Goal: Information Seeking & Learning: Learn about a topic

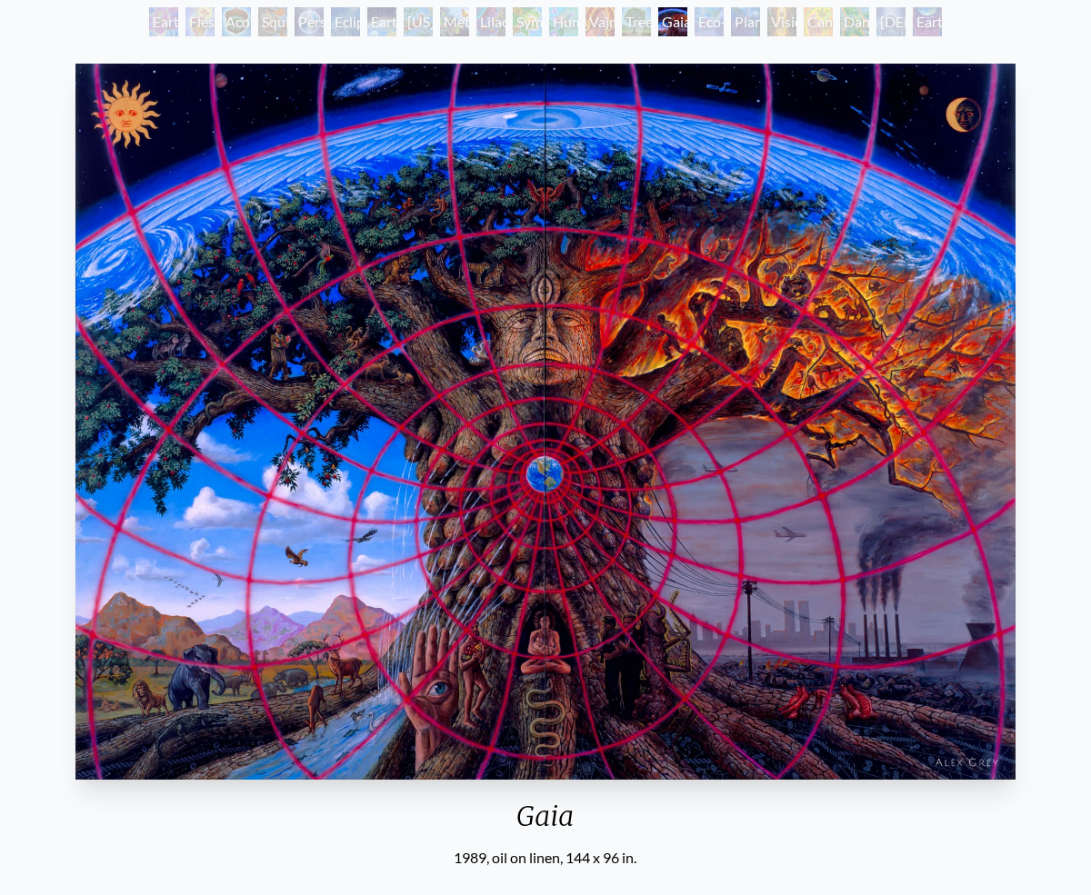
scroll to position [112, 0]
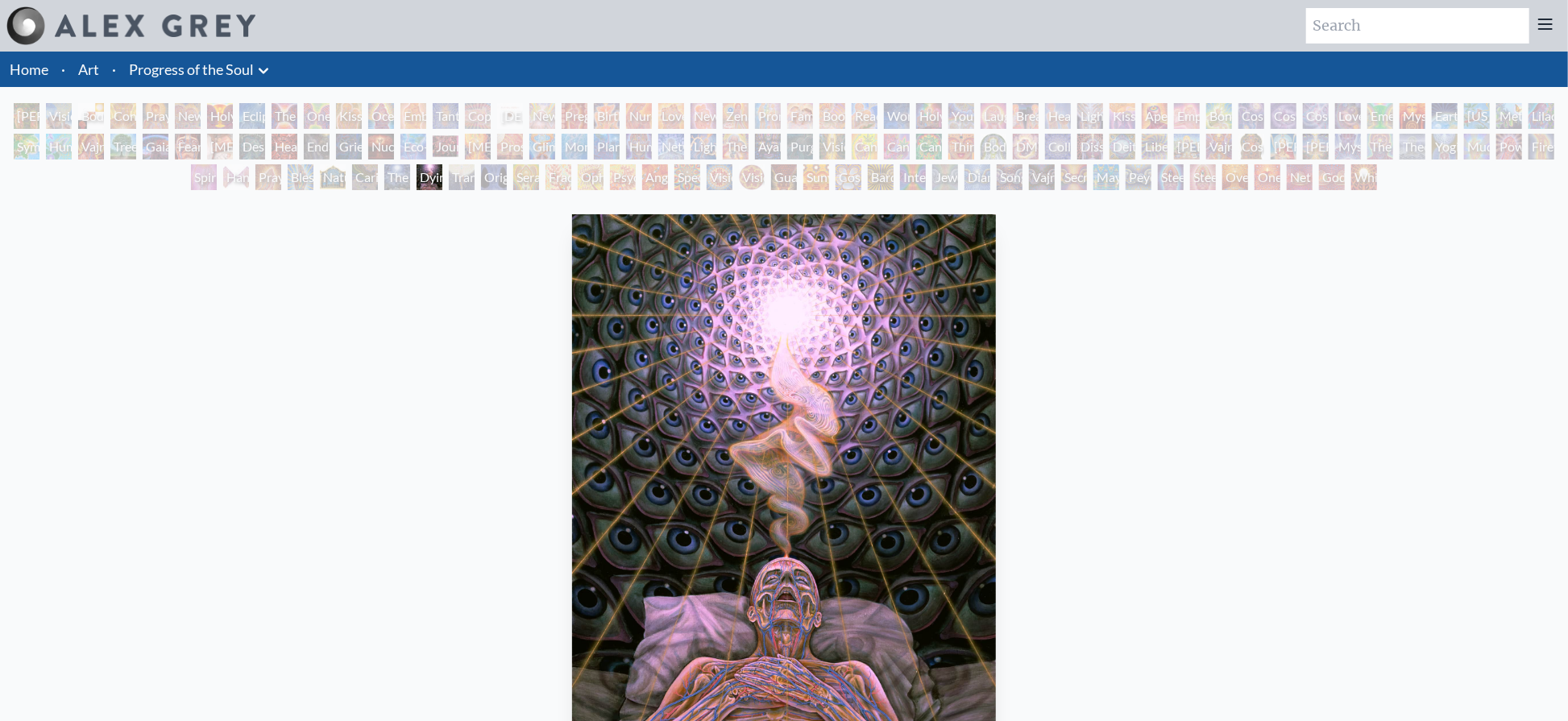
scroll to position [1, 0]
click at [188, 147] on div "Fear" at bounding box center [187, 145] width 26 height 26
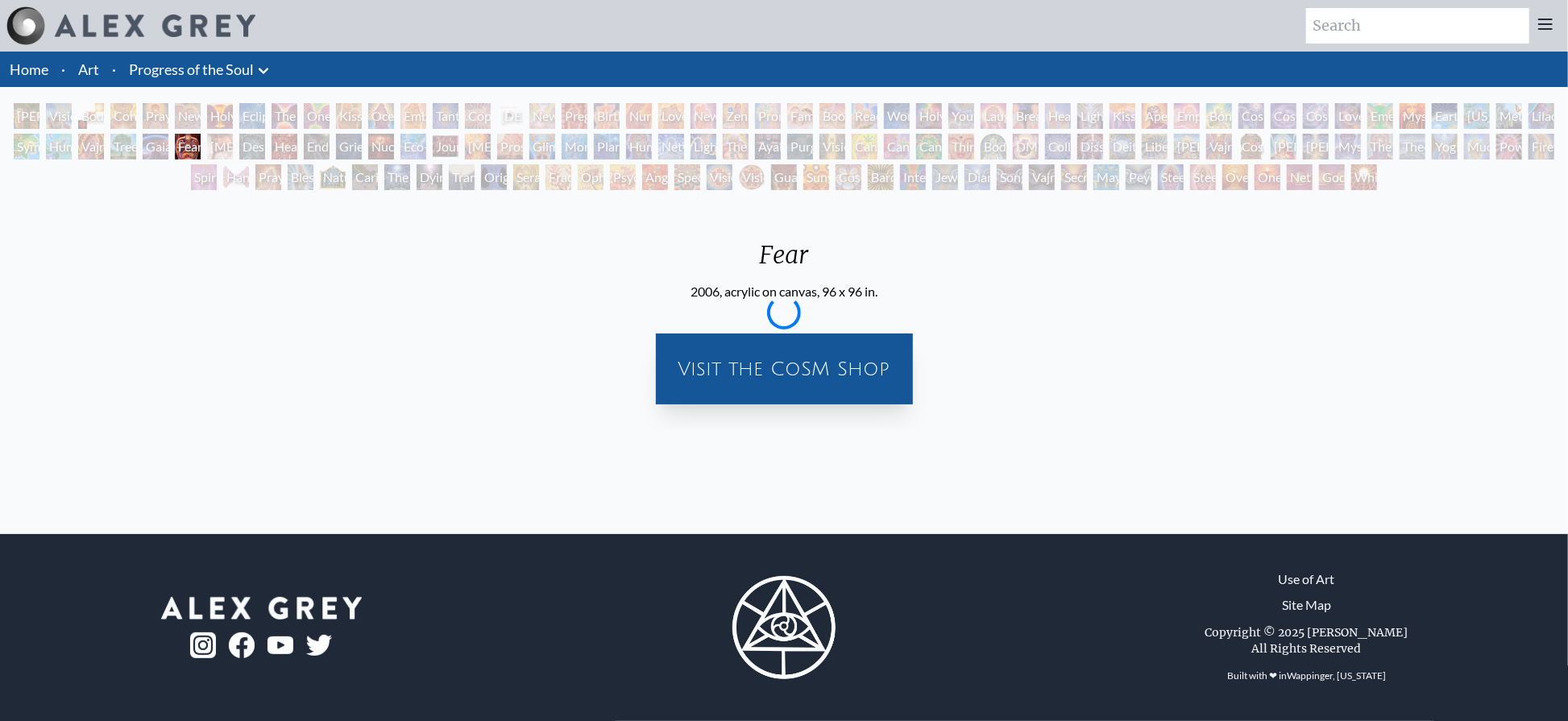
scroll to position [0, 0]
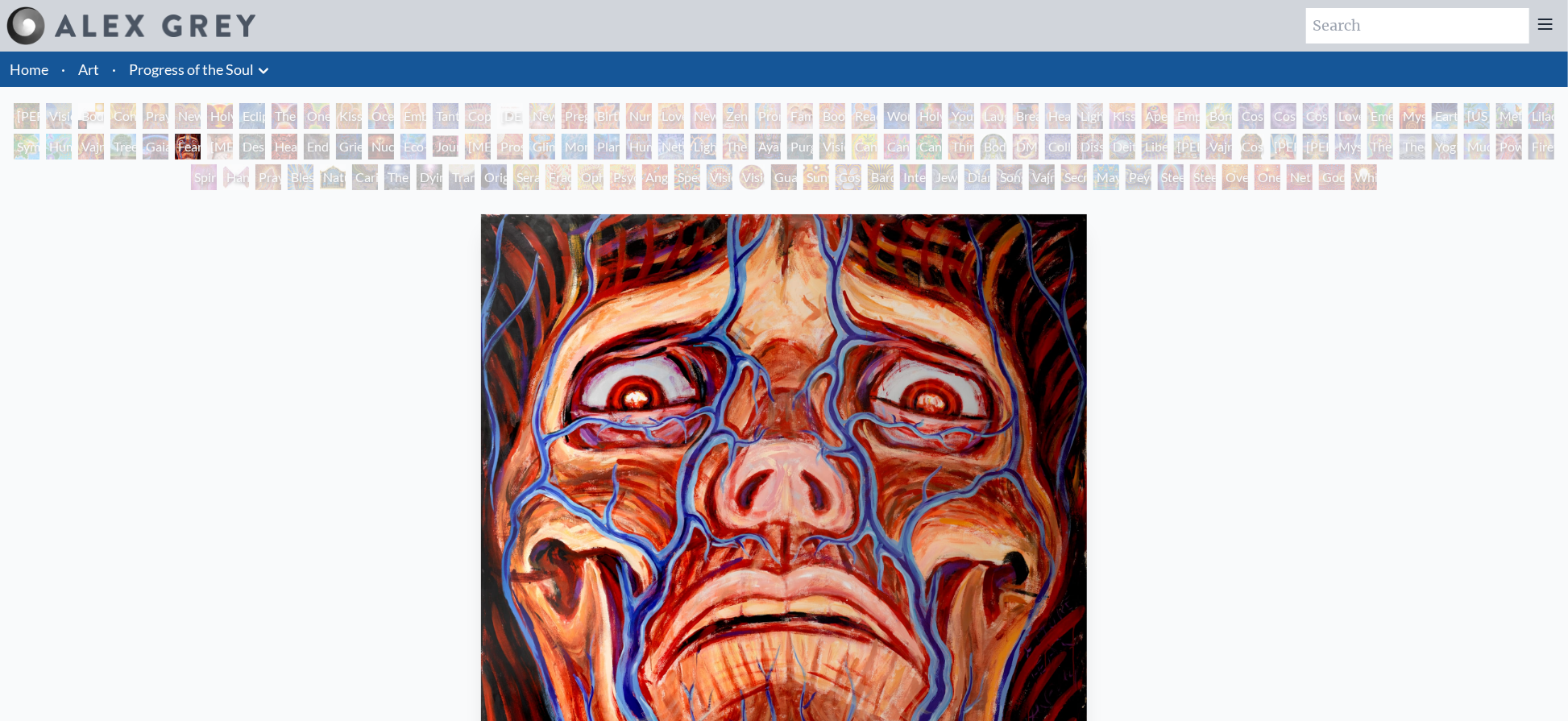
click at [28, 117] on div "Adam & Eve" at bounding box center [26, 115] width 26 height 26
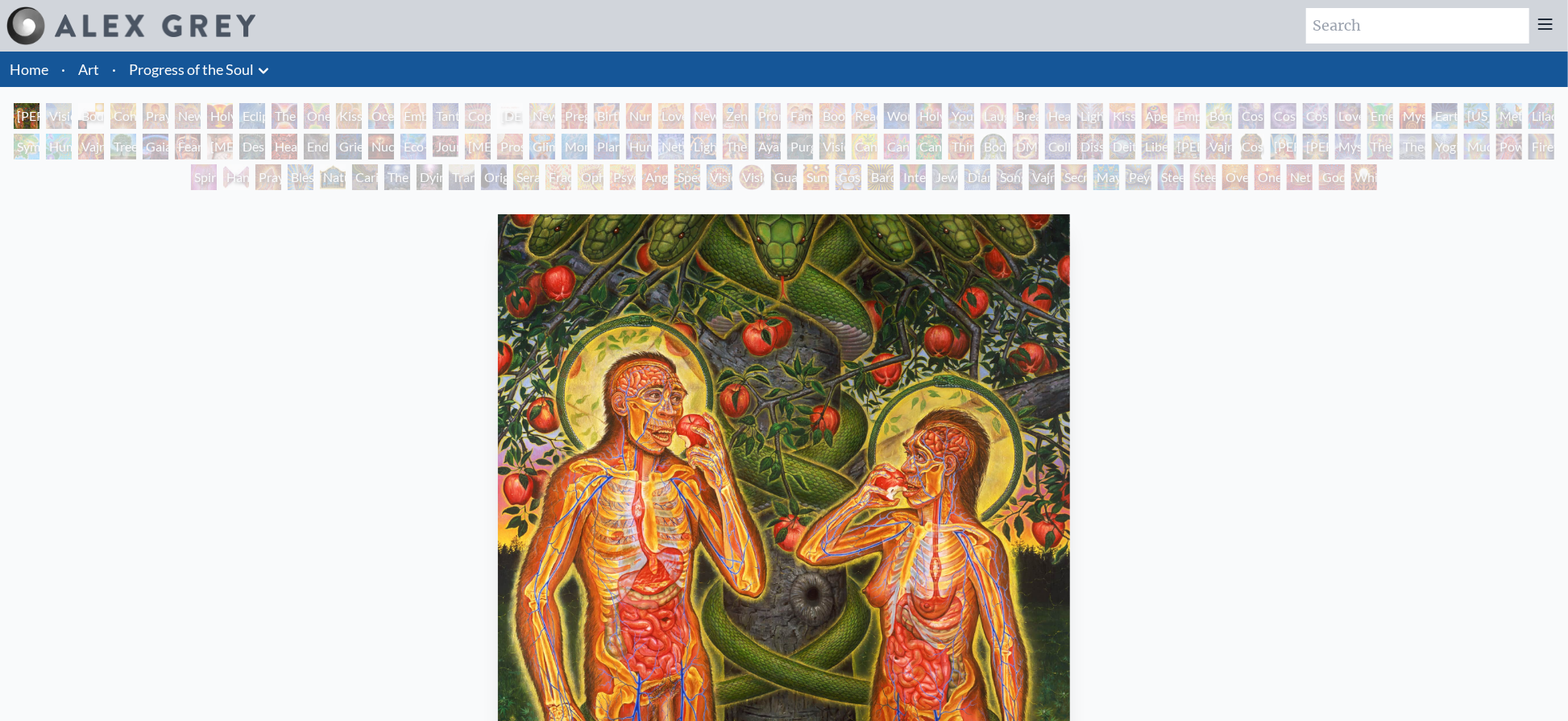
click at [55, 109] on div "Visionary Origin of Language" at bounding box center [59, 115] width 26 height 26
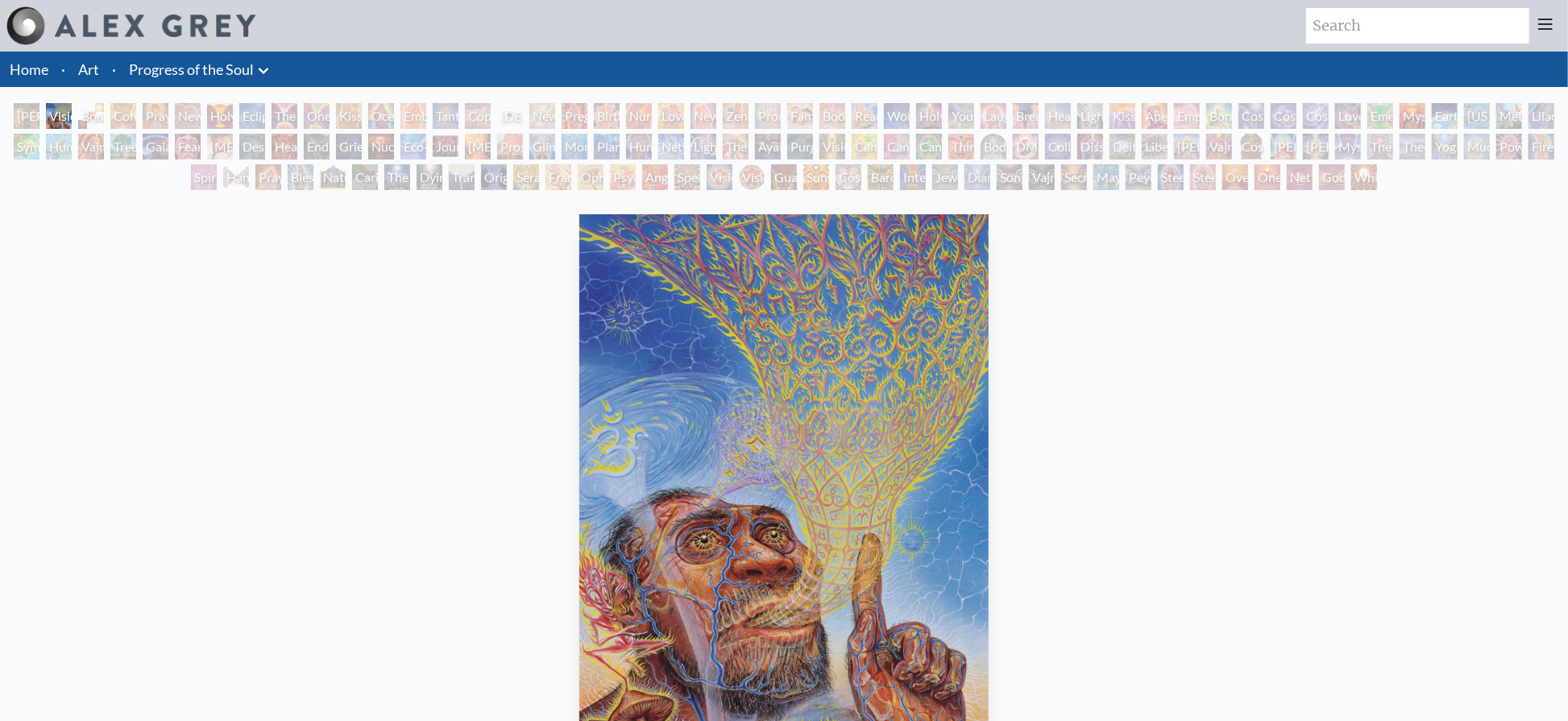
click at [99, 111] on div "Body, Mind, Spirit" at bounding box center [90, 115] width 26 height 26
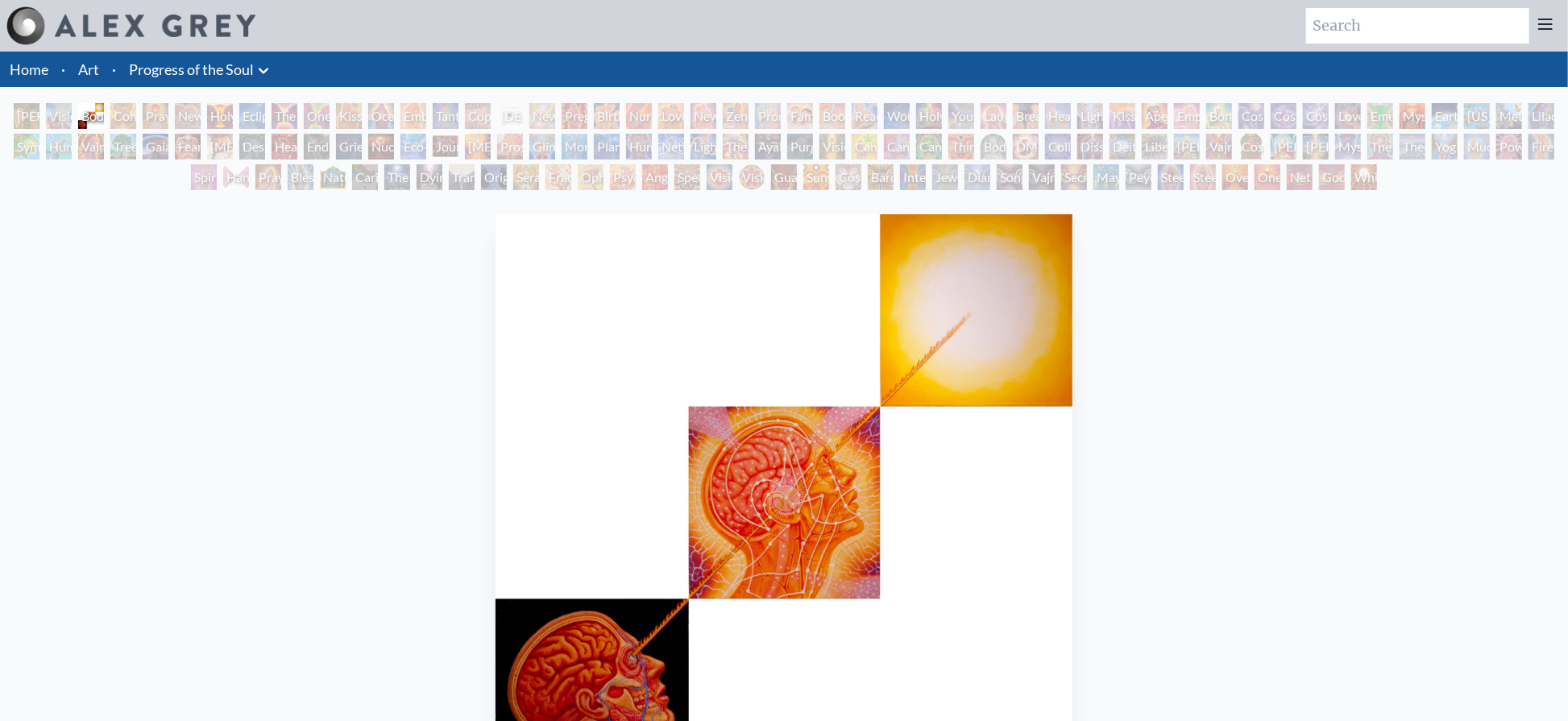
click at [124, 119] on div "Contemplation" at bounding box center [123, 115] width 26 height 26
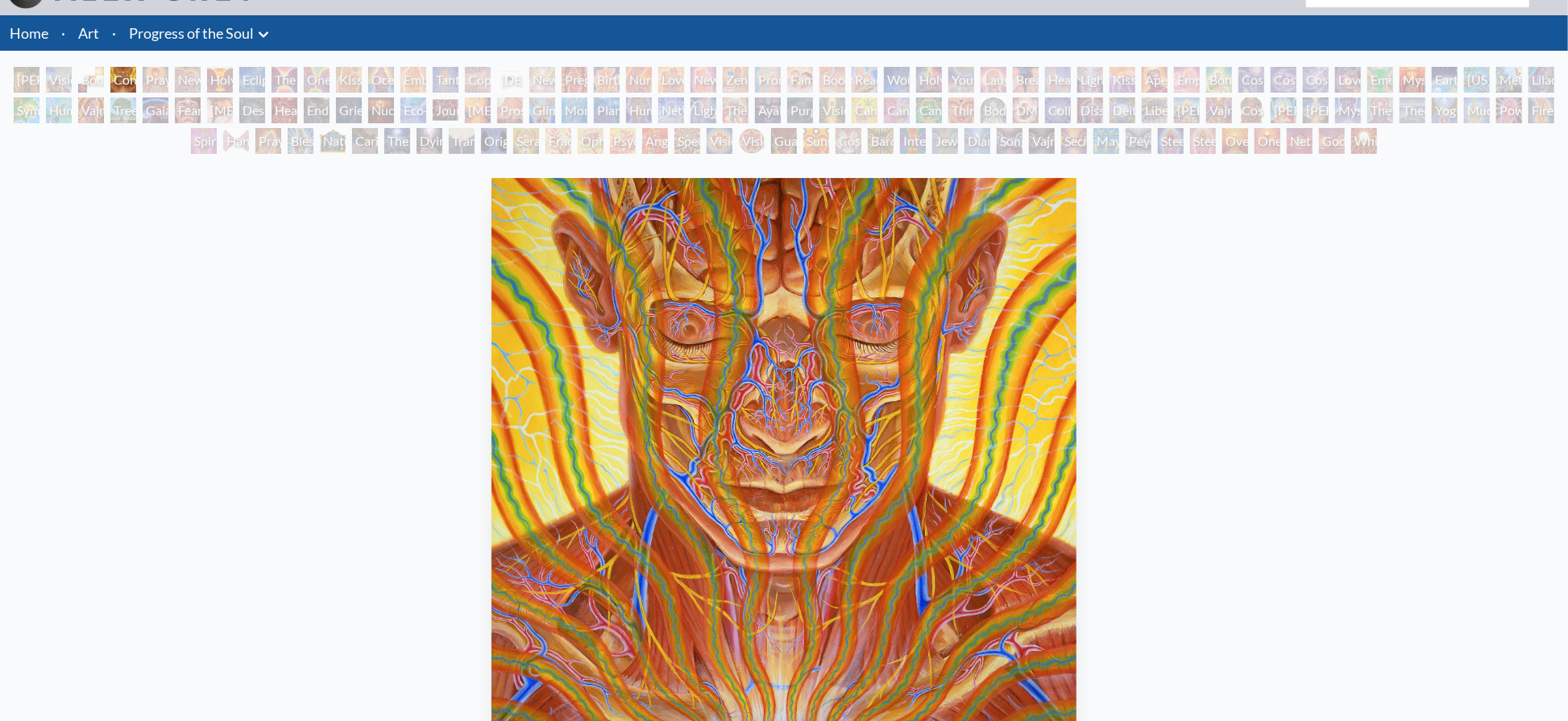
scroll to position [35, 0]
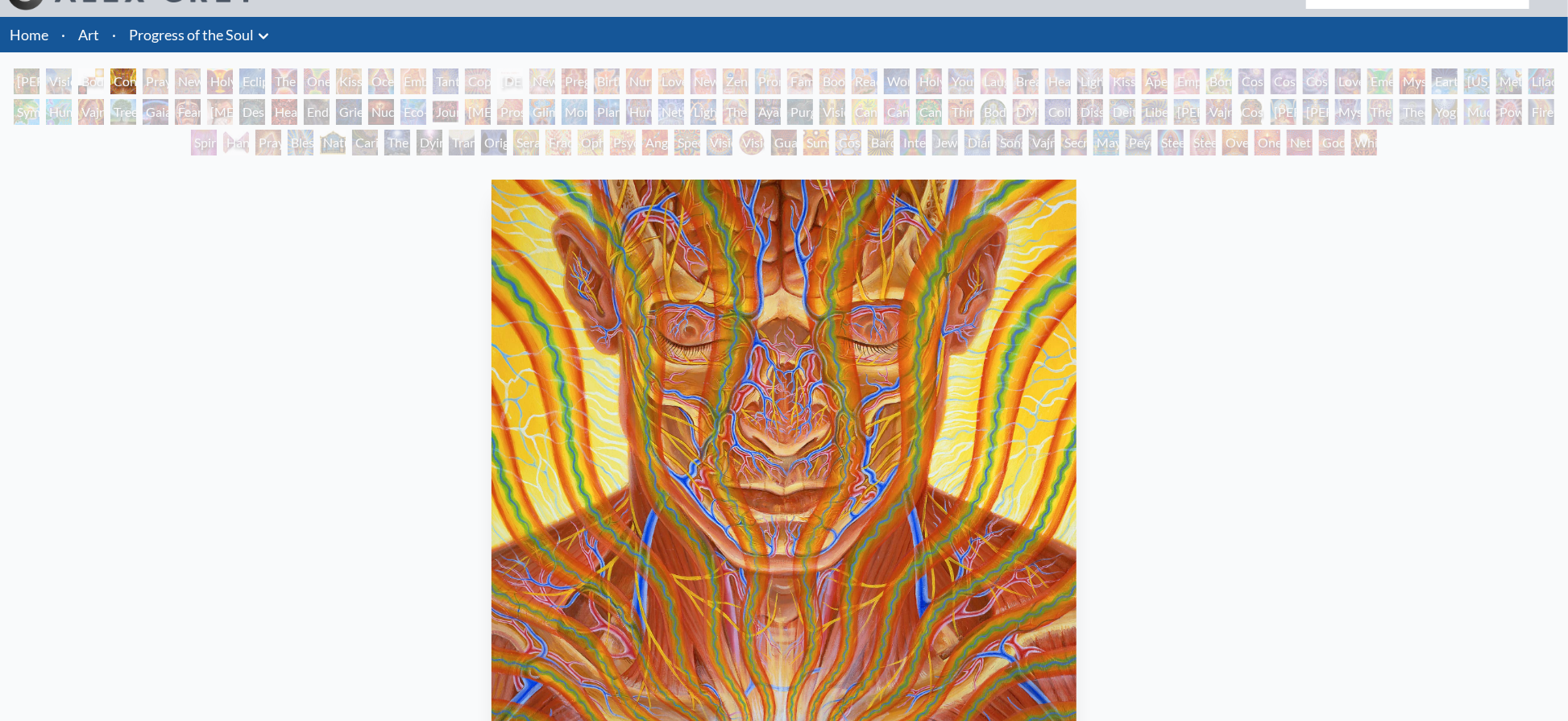
click at [156, 75] on div "Praying" at bounding box center [155, 81] width 26 height 26
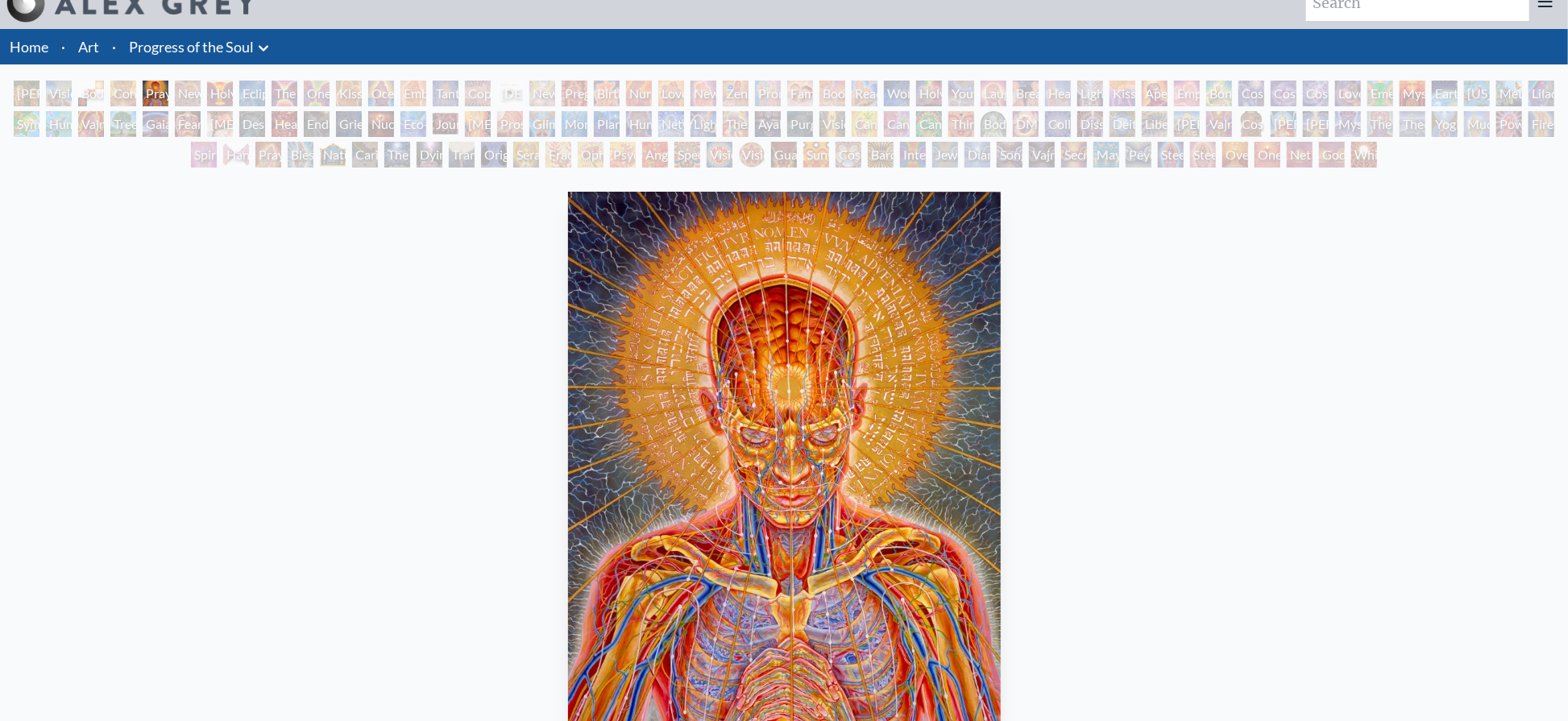
scroll to position [22, 0]
click at [191, 94] on div "New Man New Woman" at bounding box center [187, 94] width 26 height 26
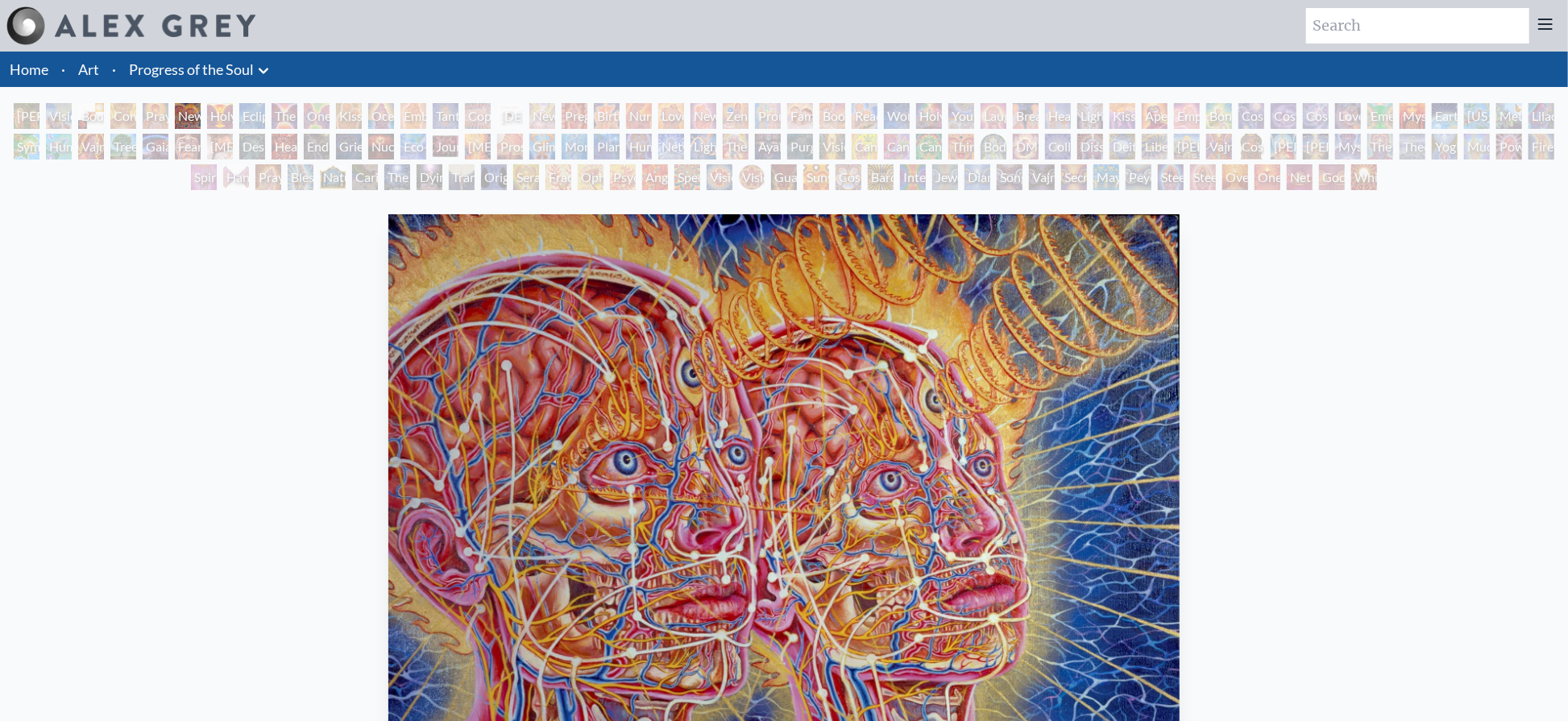
click at [214, 111] on div "Holy Grail" at bounding box center [220, 115] width 26 height 26
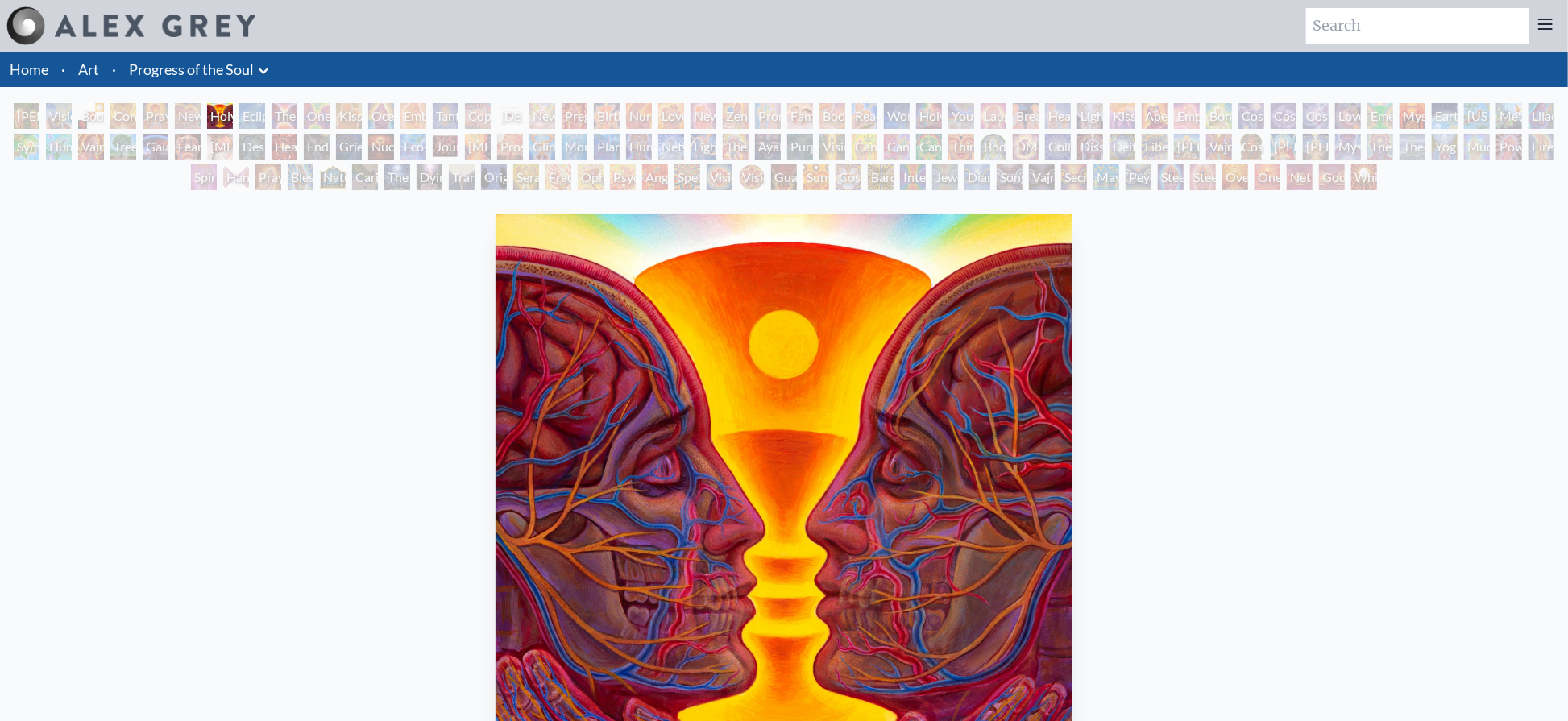
click at [252, 109] on div "Eclipse" at bounding box center [252, 115] width 26 height 26
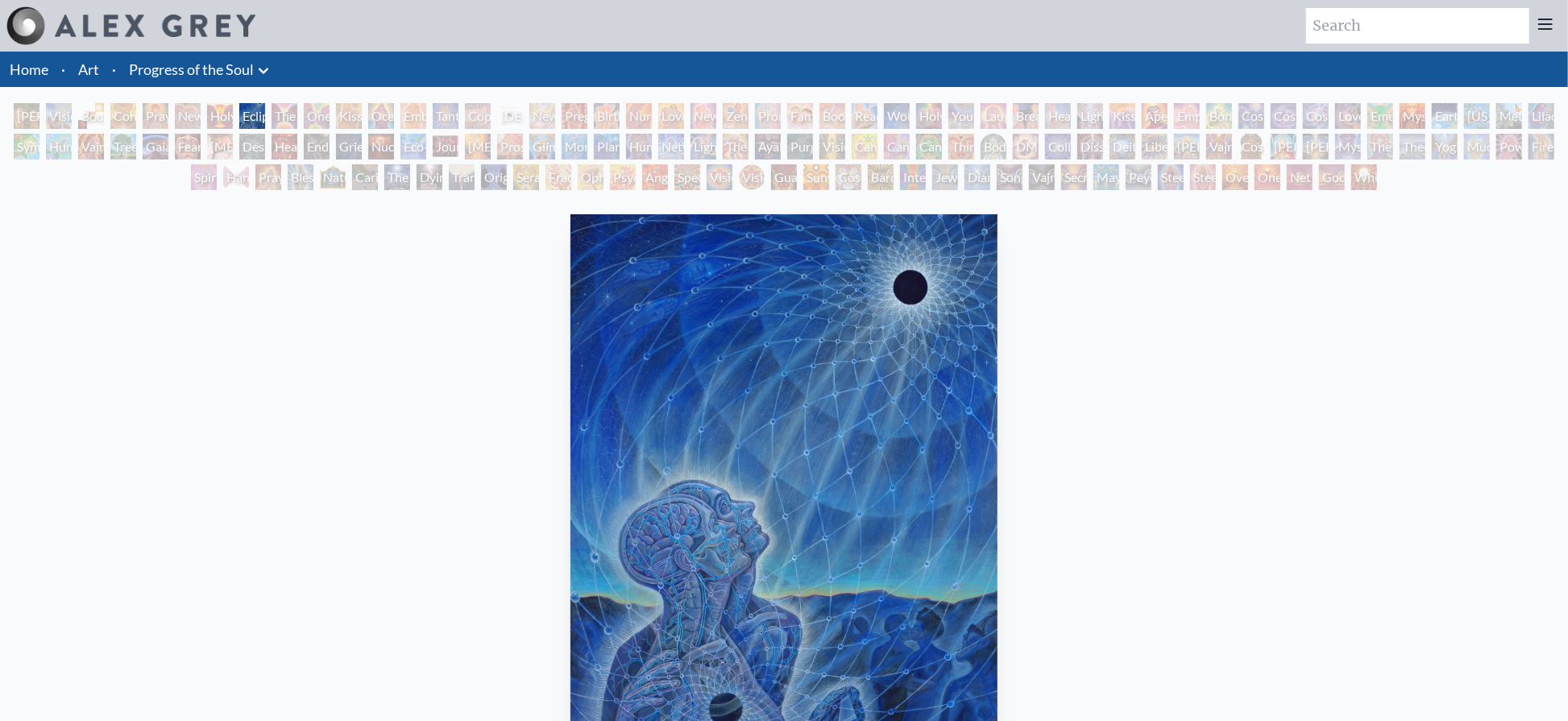
click at [285, 106] on div "The Kiss" at bounding box center [284, 115] width 26 height 26
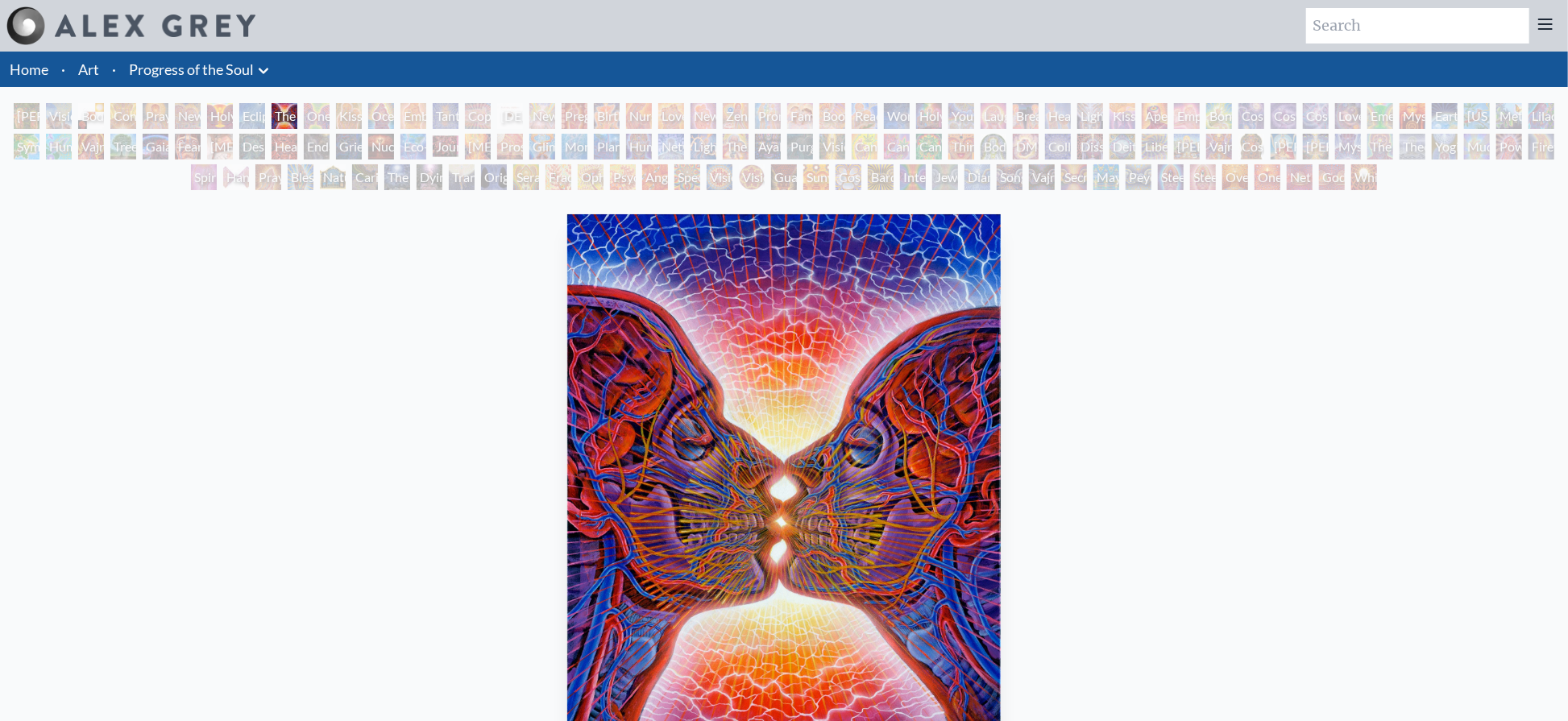
click at [315, 111] on div "One Taste" at bounding box center [316, 115] width 26 height 26
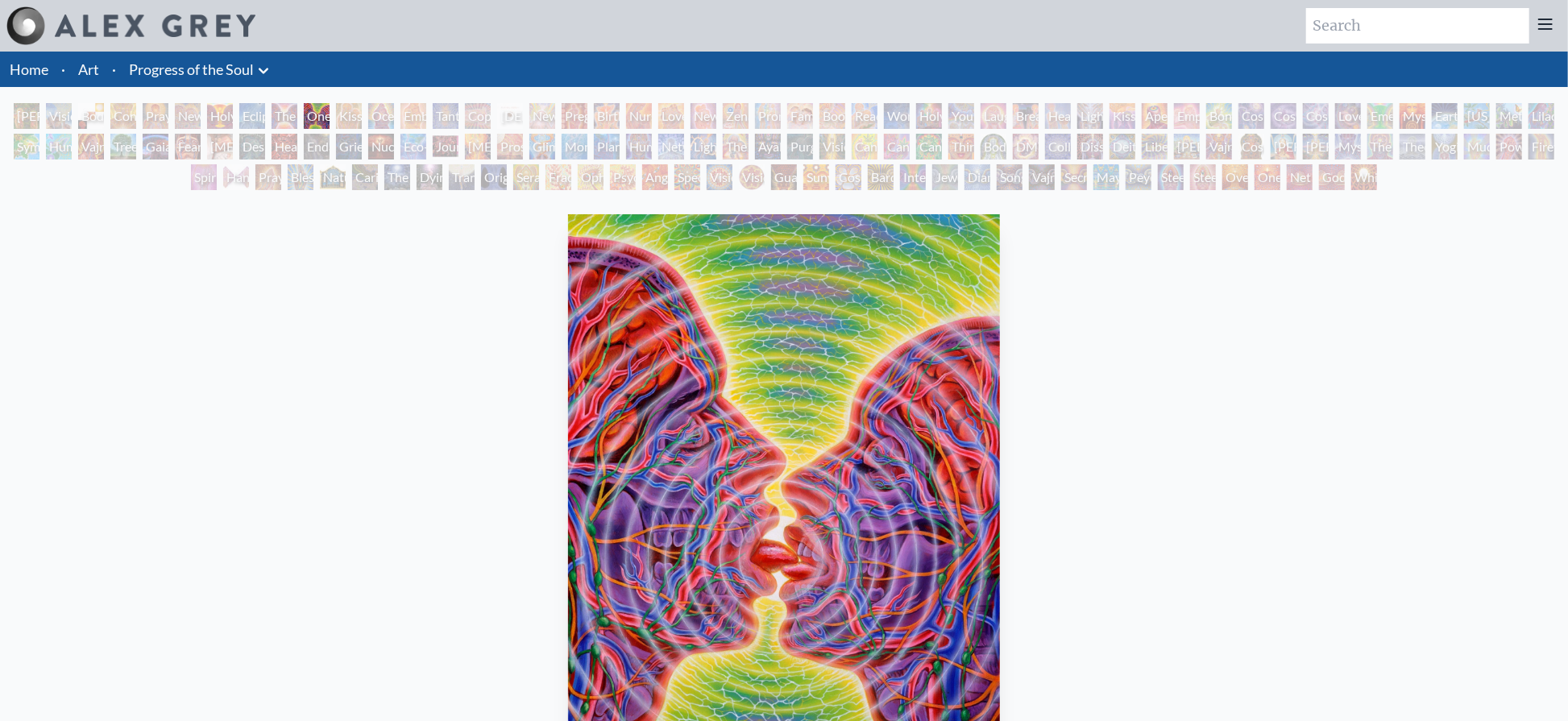
click at [385, 113] on div "Ocean of Love Bliss" at bounding box center [380, 115] width 26 height 26
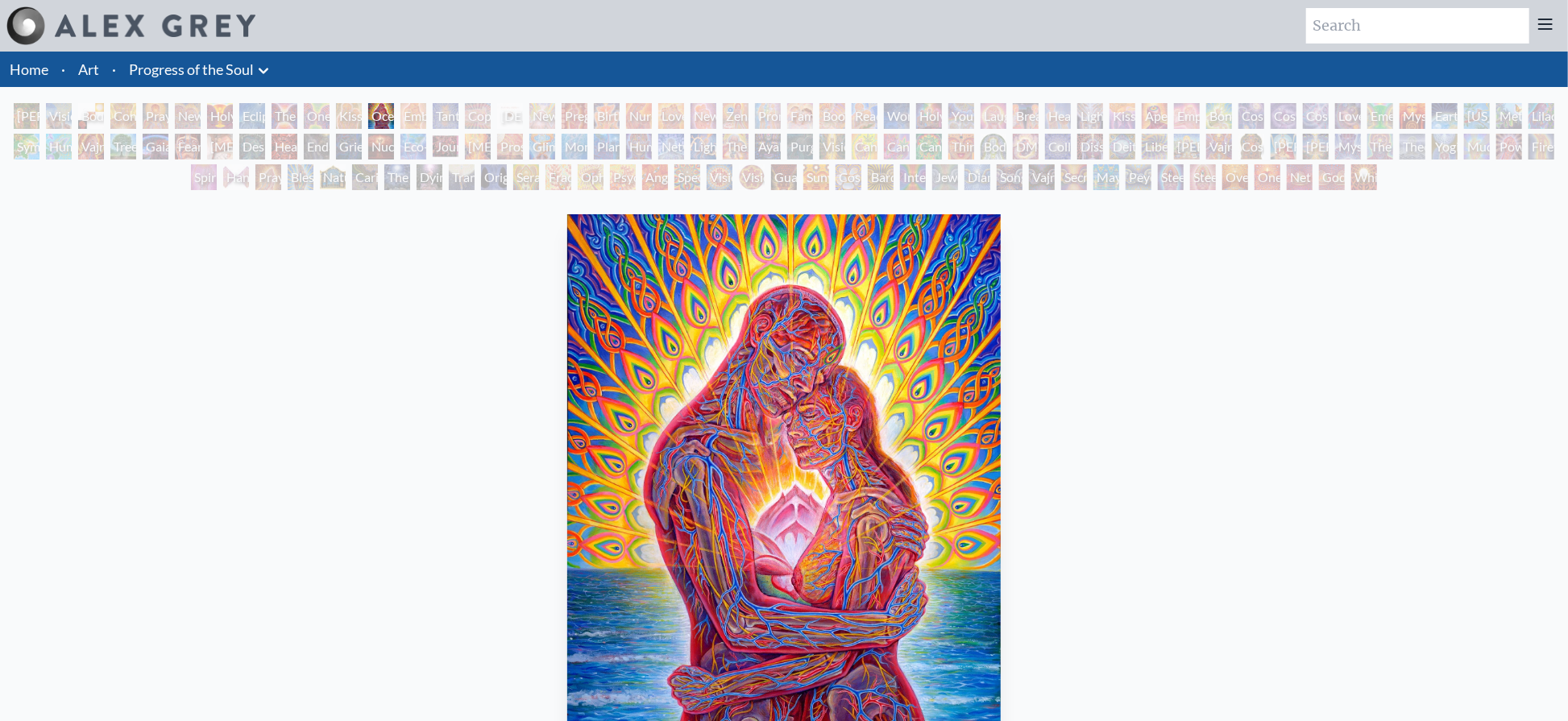
click at [450, 117] on div "Tantra" at bounding box center [445, 115] width 26 height 26
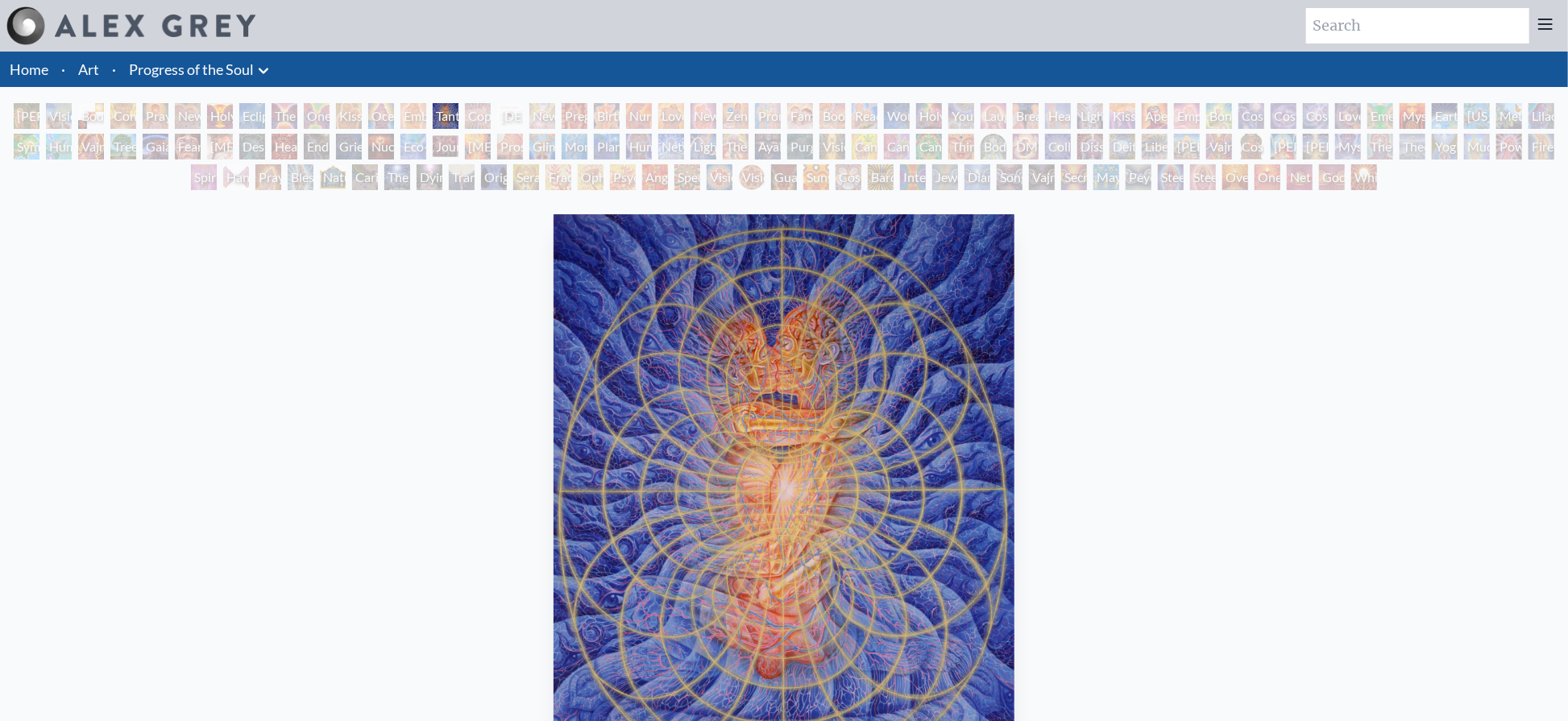
click at [491, 120] on div "Copulating" at bounding box center [477, 115] width 26 height 26
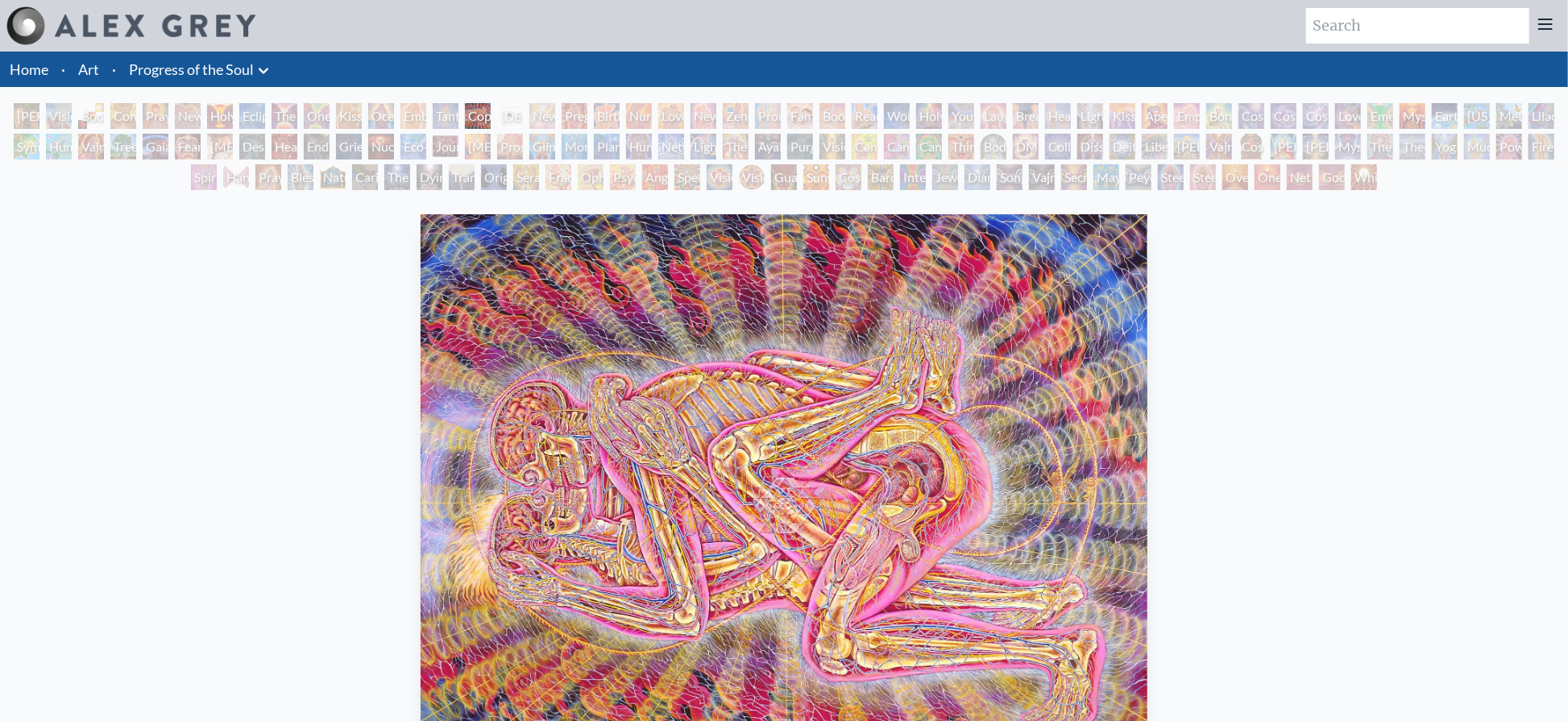
click at [555, 118] on div "Newborn" at bounding box center [542, 115] width 26 height 26
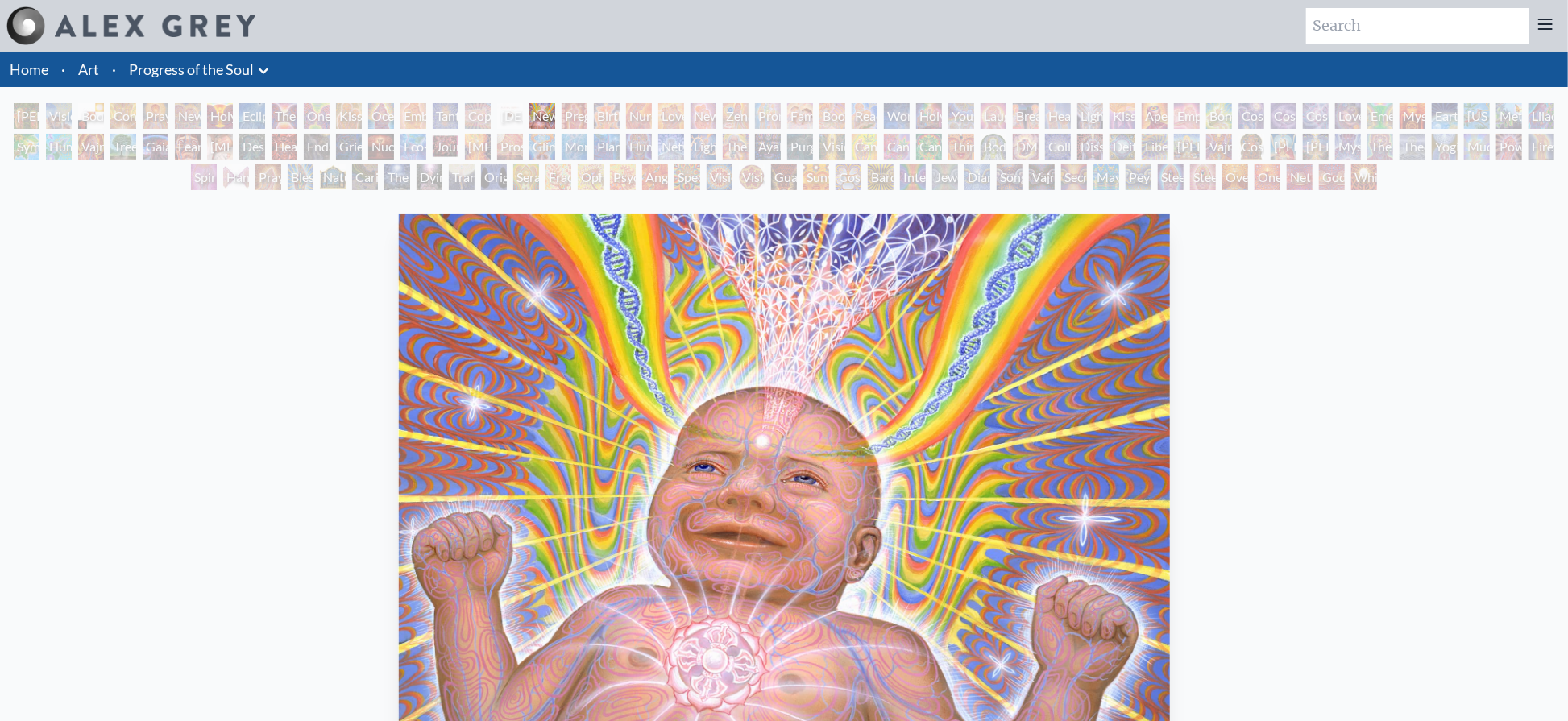
scroll to position [4, 0]
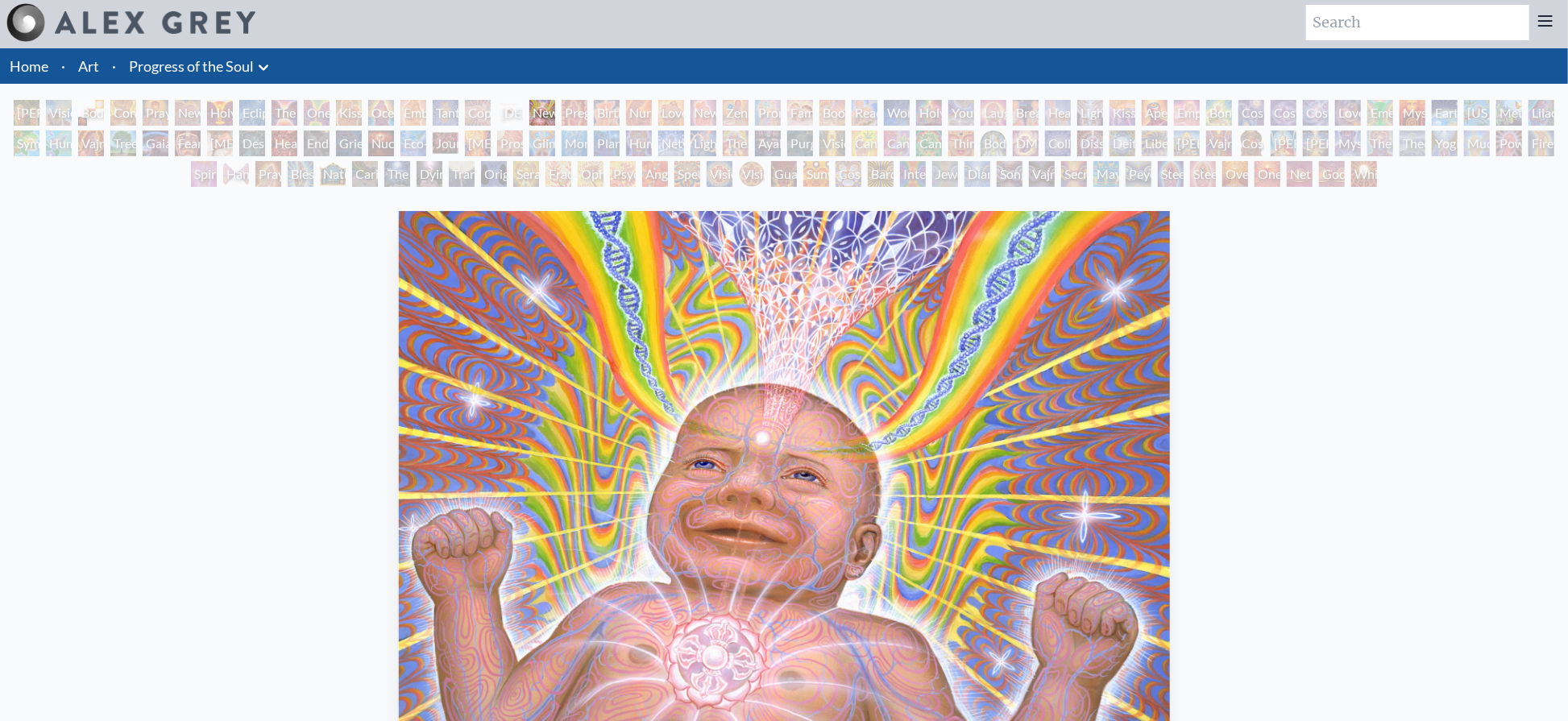
click at [584, 112] on div "Pregnancy" at bounding box center [574, 113] width 26 height 26
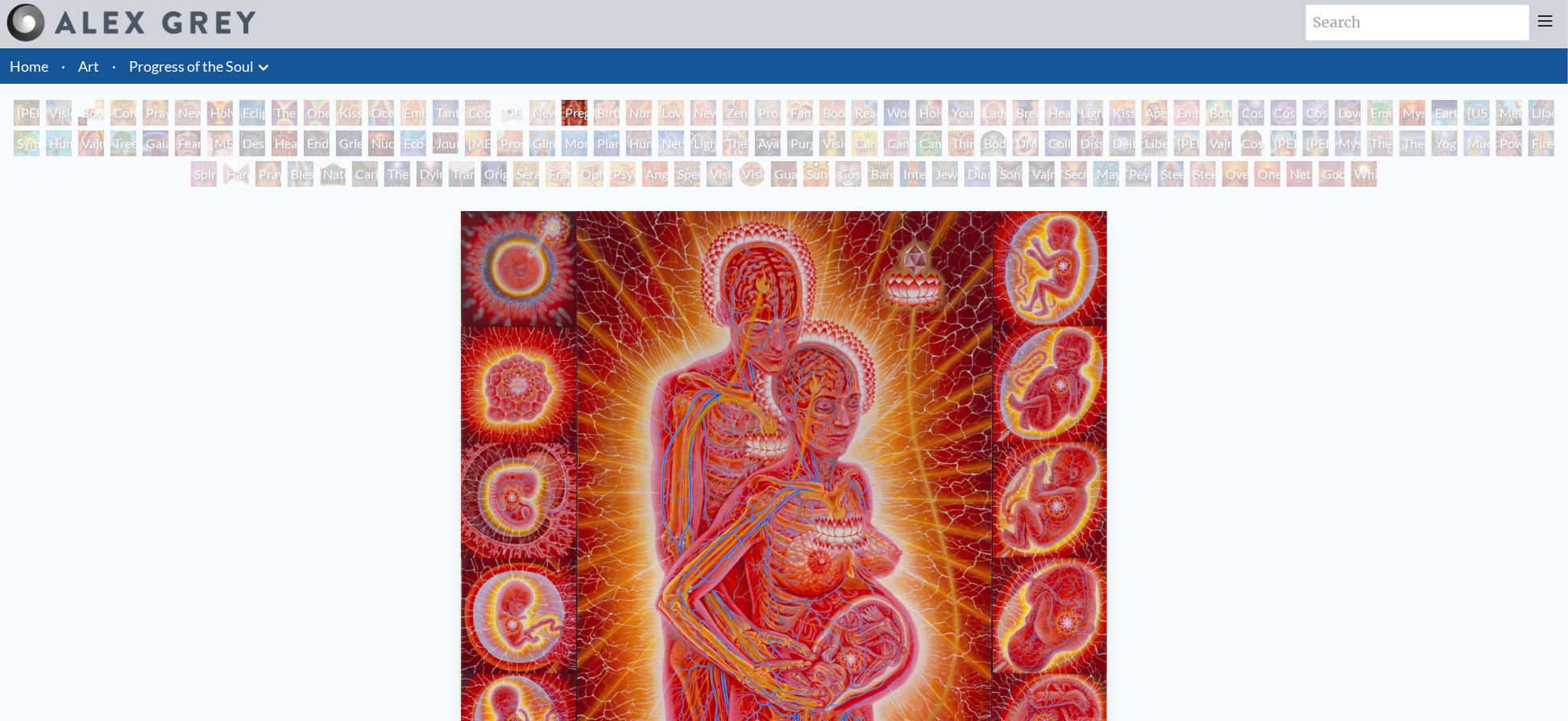
click at [651, 109] on div "Nursing" at bounding box center [638, 113] width 26 height 26
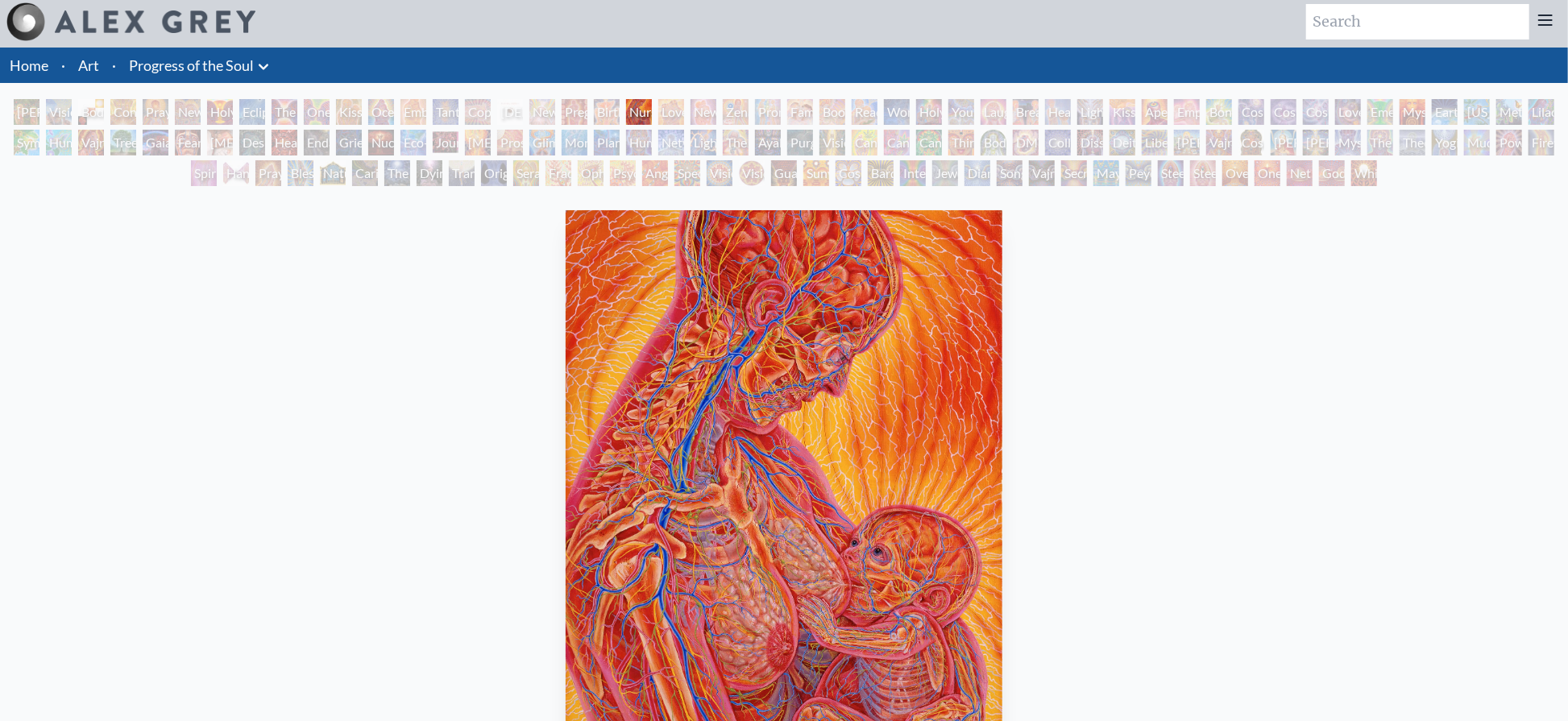
click at [605, 114] on div "Birth" at bounding box center [606, 112] width 26 height 26
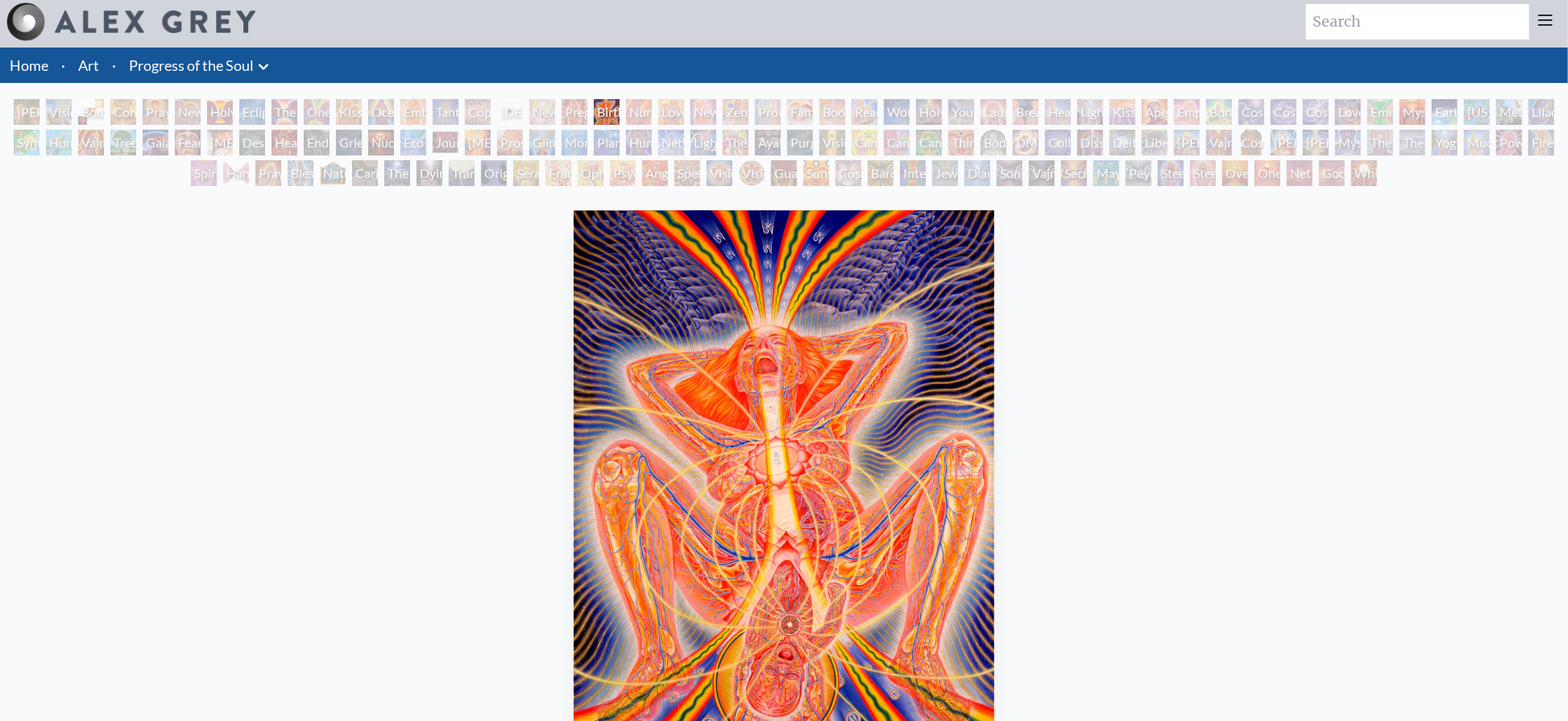
click at [966, 115] on div "Young & Old" at bounding box center [961, 112] width 26 height 26
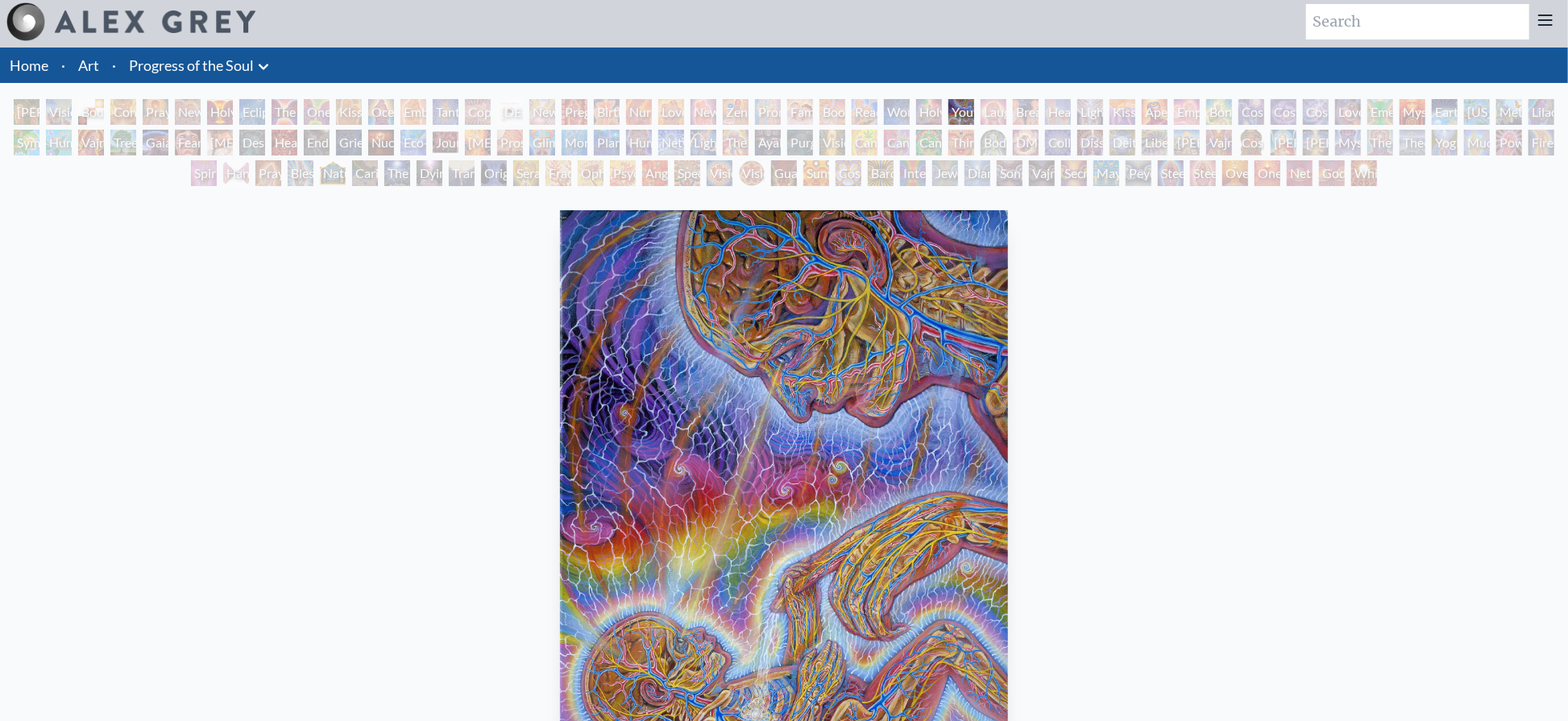
click at [966, 178] on div "White Light" at bounding box center [1363, 173] width 26 height 26
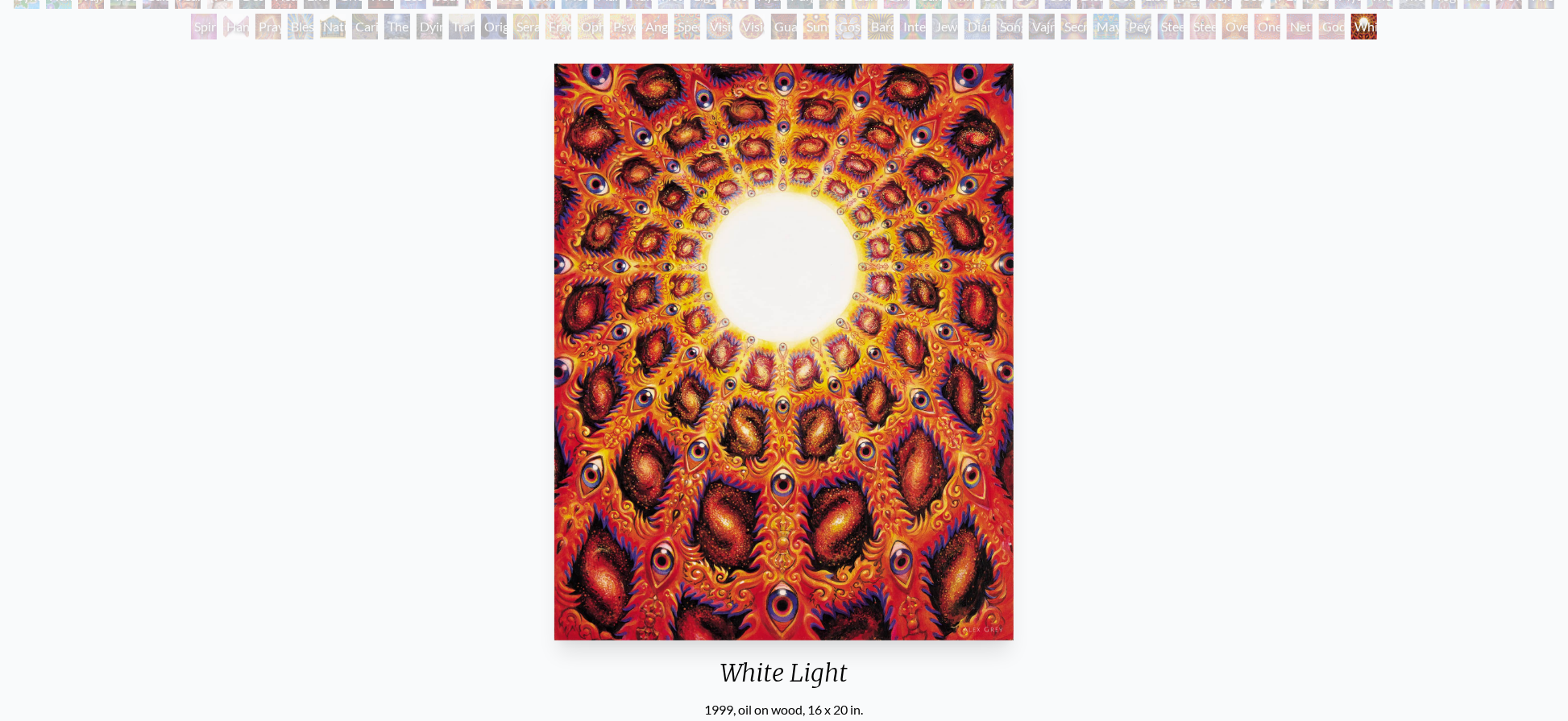
scroll to position [153, 0]
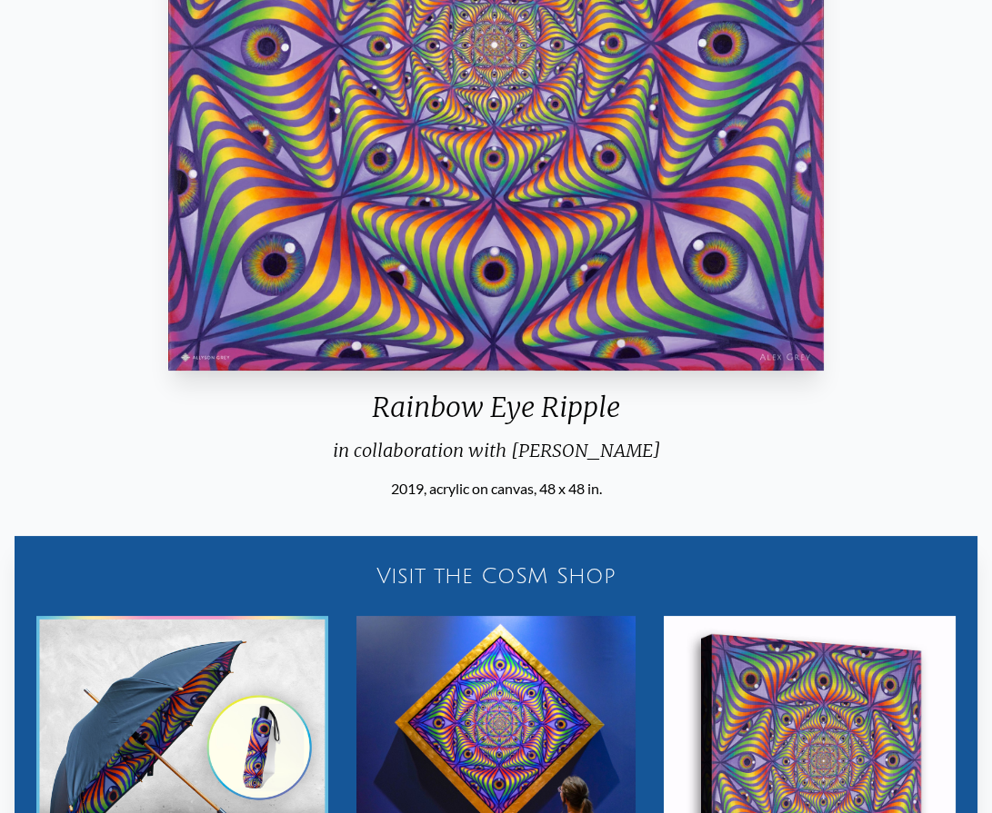
scroll to position [410, 0]
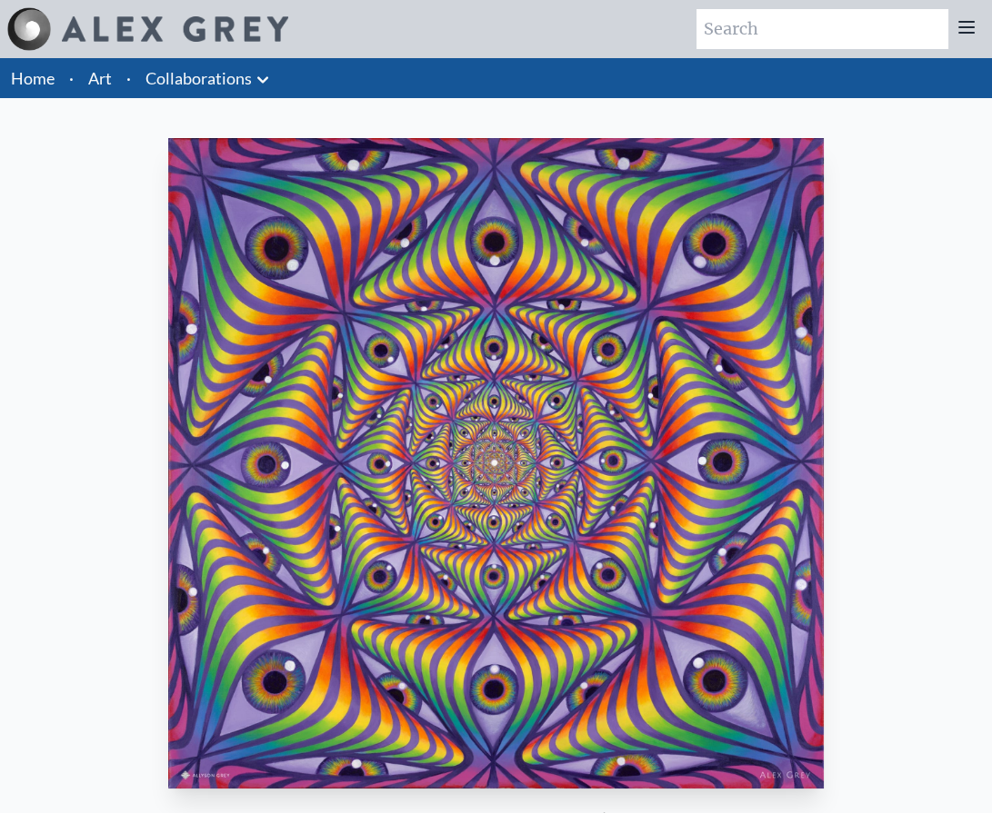
click at [36, 71] on link "Home" at bounding box center [33, 78] width 44 height 20
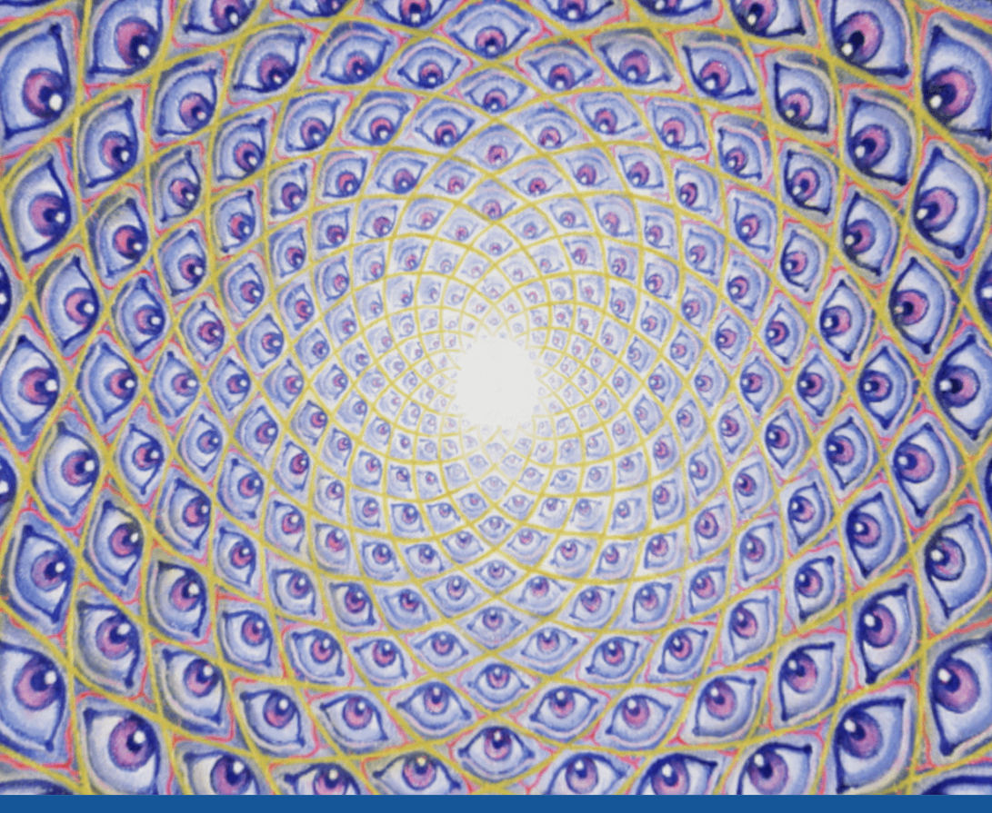
scroll to position [160, 0]
